Goal: Task Accomplishment & Management: Use online tool/utility

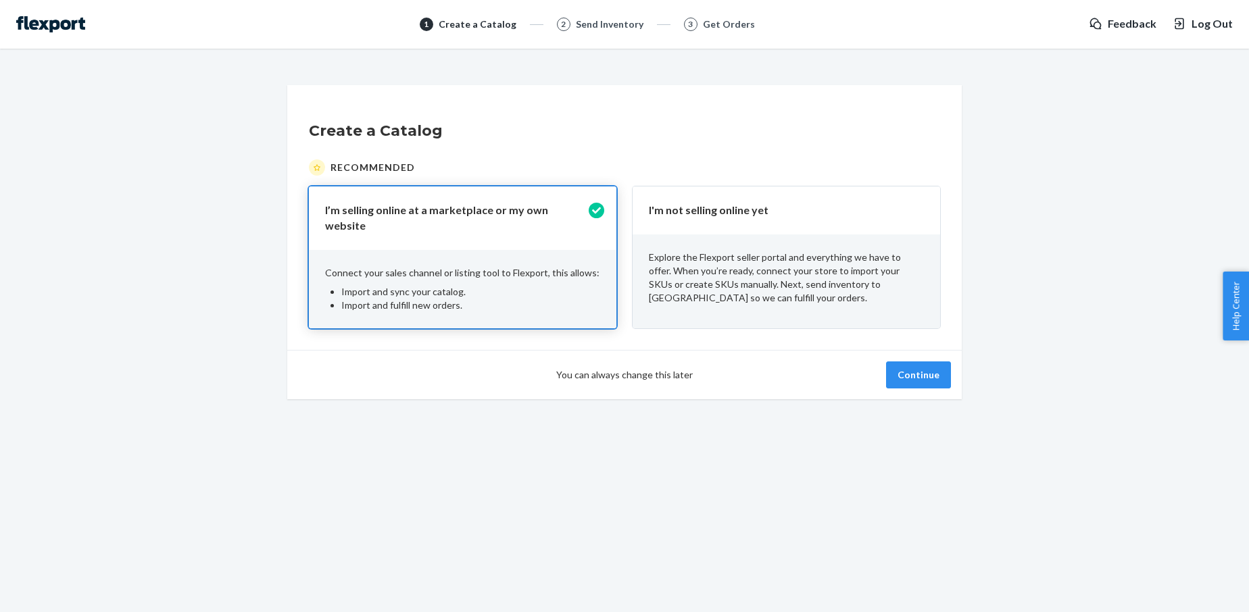
click at [739, 203] on p "I'm not selling online yet" at bounding box center [778, 211] width 259 height 16
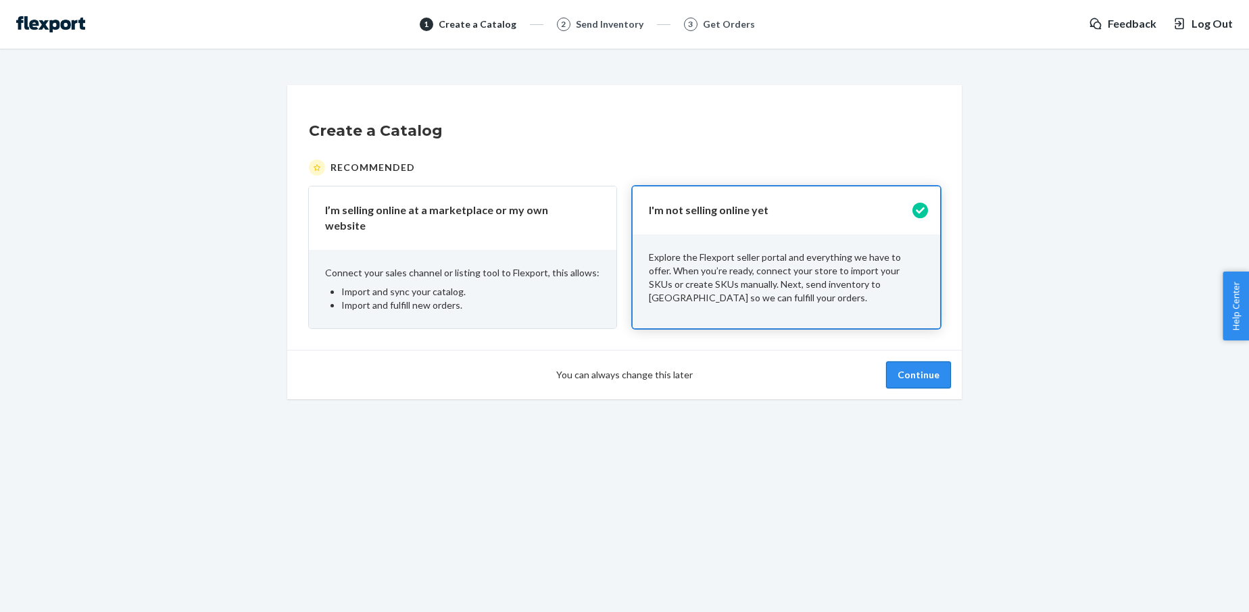
click at [915, 366] on button "Continue" at bounding box center [918, 375] width 65 height 27
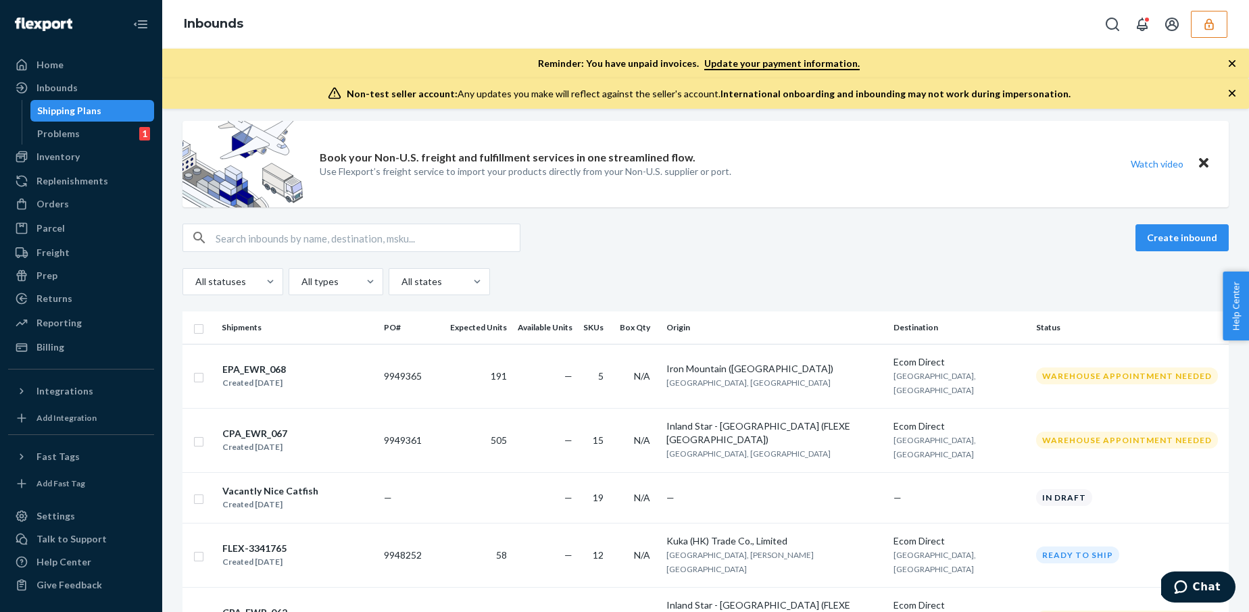
scroll to position [9, 0]
click at [77, 62] on div "Home" at bounding box center [80, 64] width 143 height 19
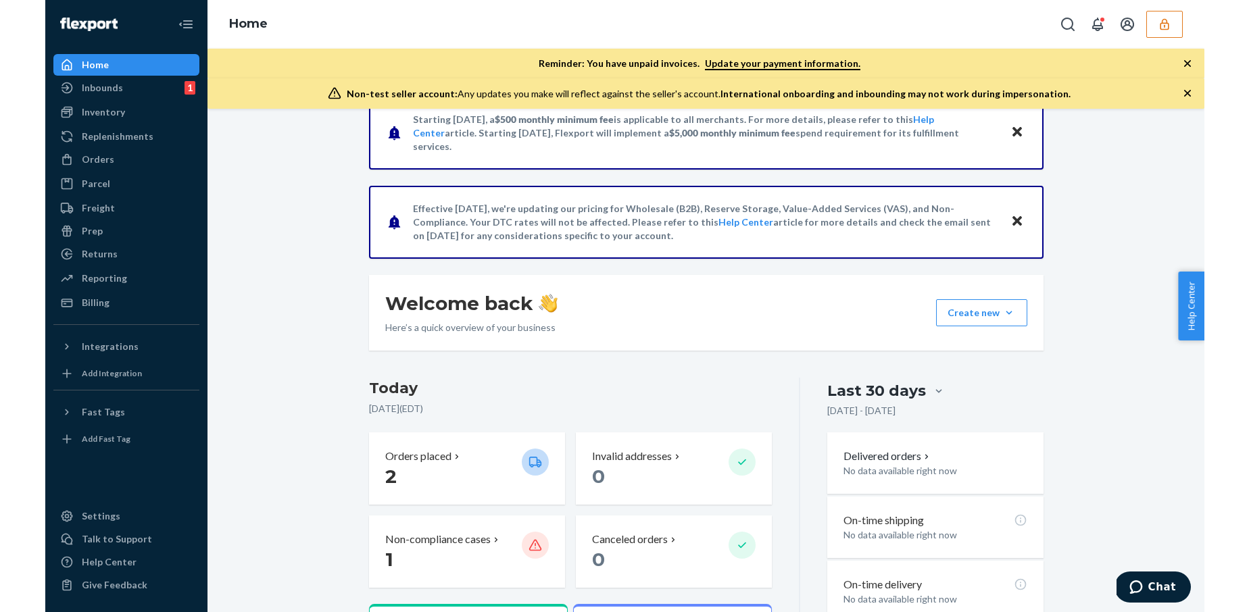
scroll to position [32, 0]
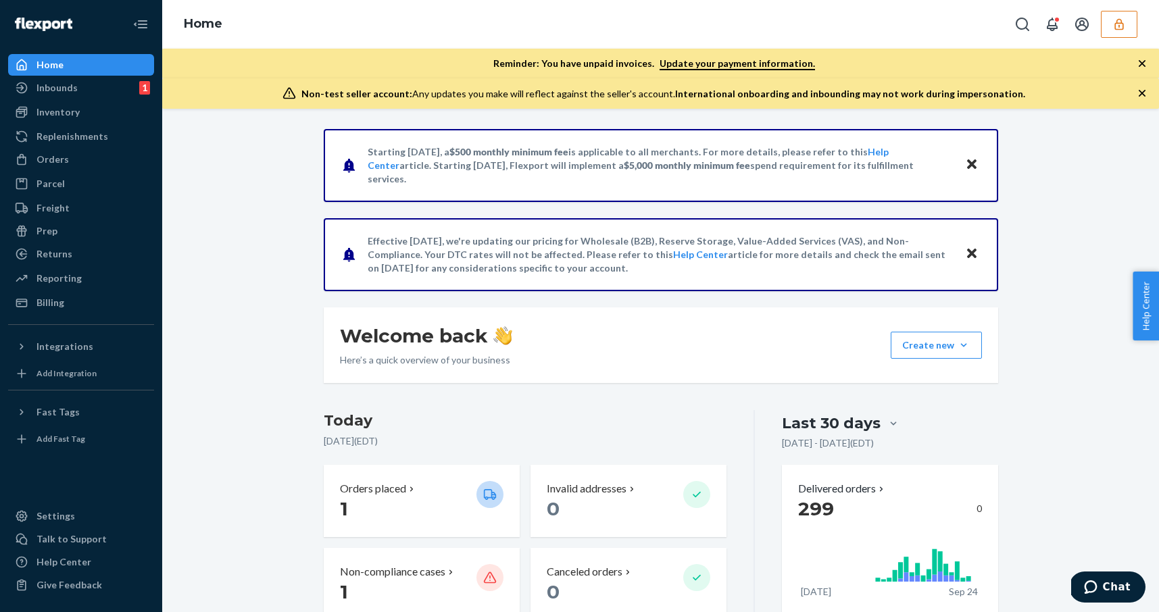
drag, startPoint x: 0, startPoint y: 0, endPoint x: 1117, endPoint y: 27, distance: 1117.8
click at [1117, 27] on icon "button" at bounding box center [1120, 25] width 14 height 14
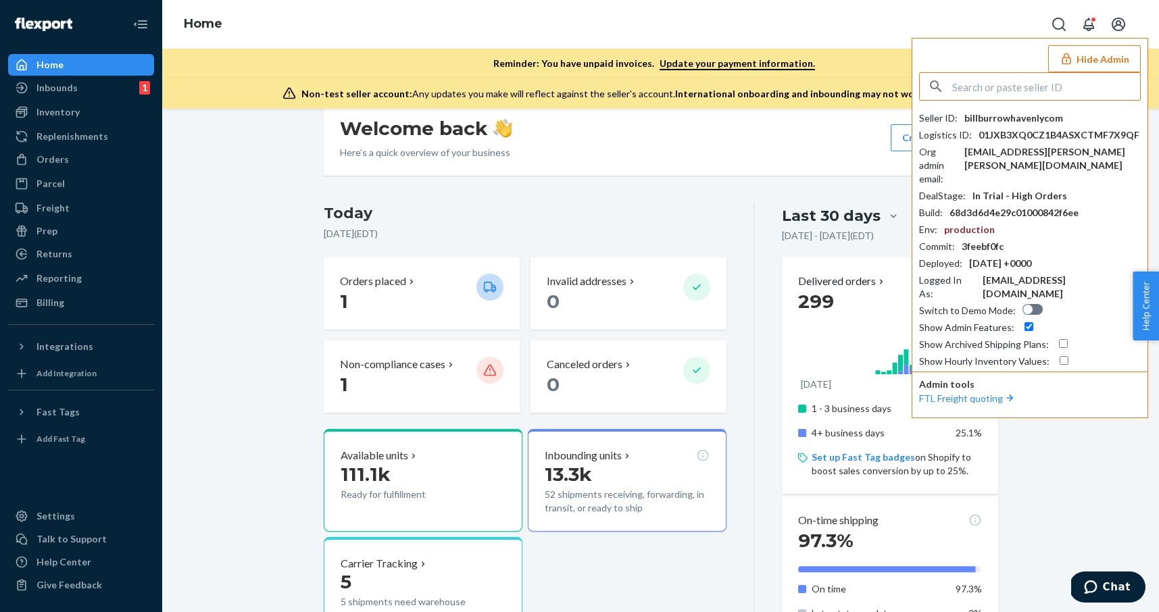
click at [1061, 73] on input "text" at bounding box center [1046, 86] width 188 height 27
type input "stio"
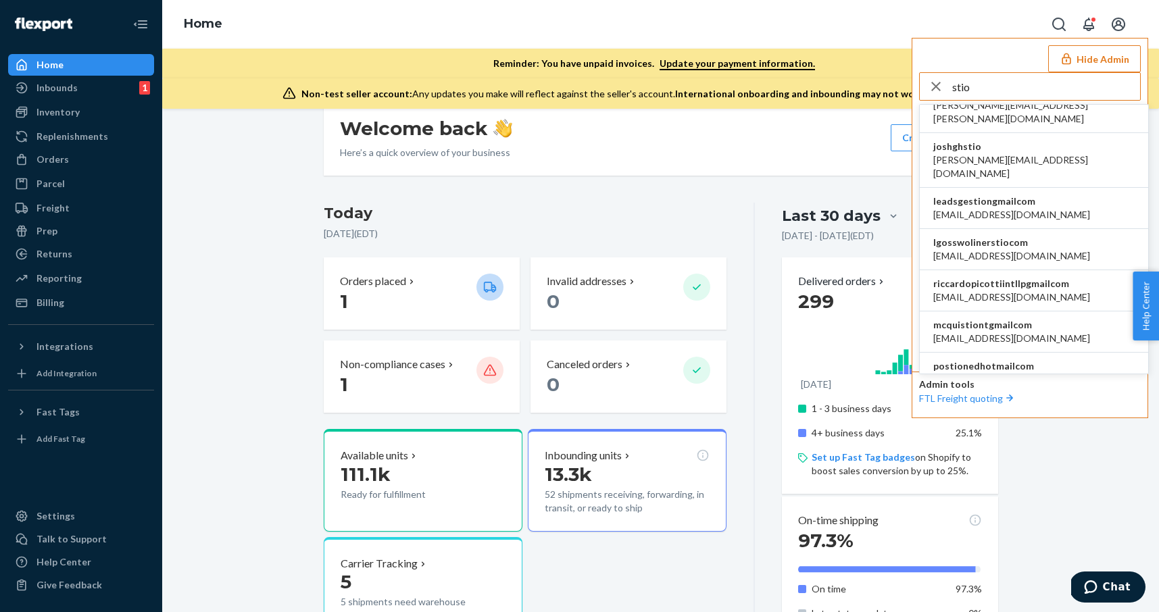
scroll to position [329, 0]
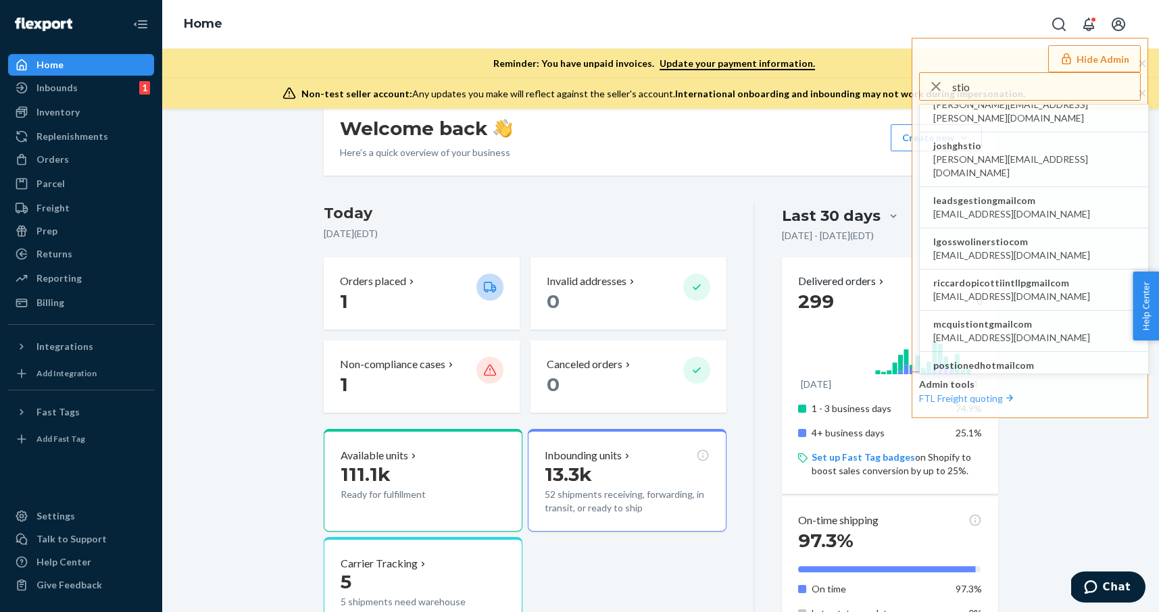
click at [1079, 49] on button "Hide Admin" at bounding box center [1094, 58] width 93 height 27
